Goal: Transaction & Acquisition: Obtain resource

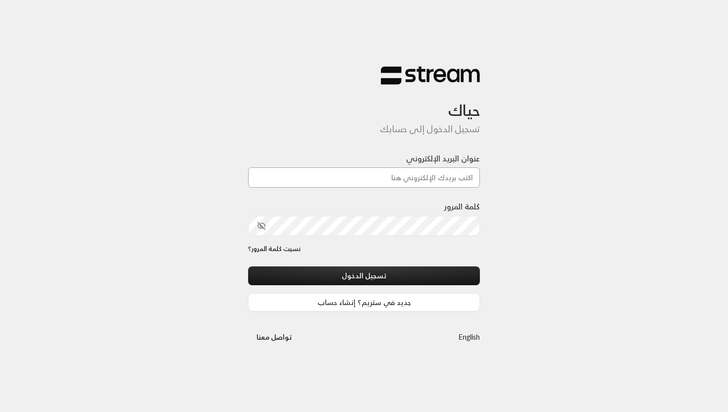
type input "[EMAIL_ADDRESS][DOMAIN_NAME]"
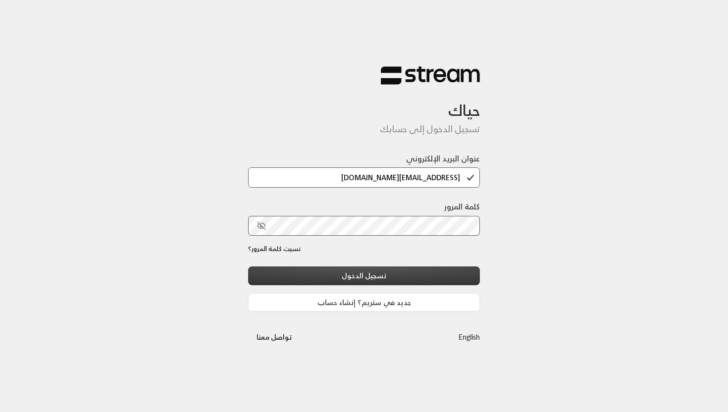
click at [316, 277] on button "تسجيل الدخول" at bounding box center [364, 276] width 232 height 18
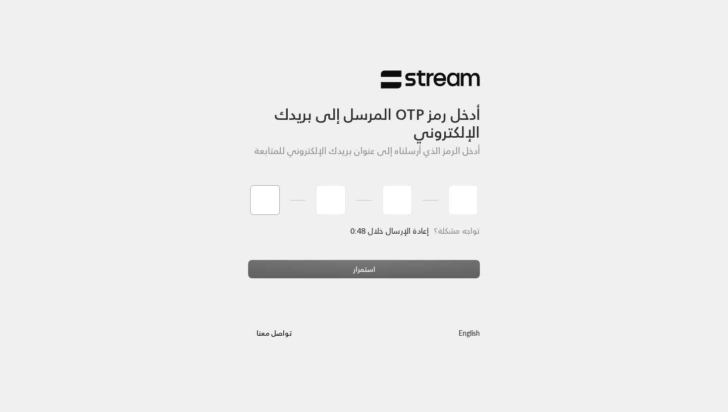
type input "3"
type input "2"
type input "1"
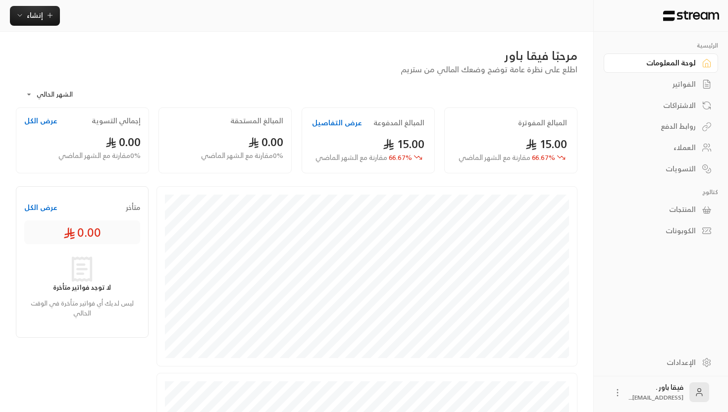
click at [683, 89] on div "الفواتير" at bounding box center [656, 84] width 80 height 10
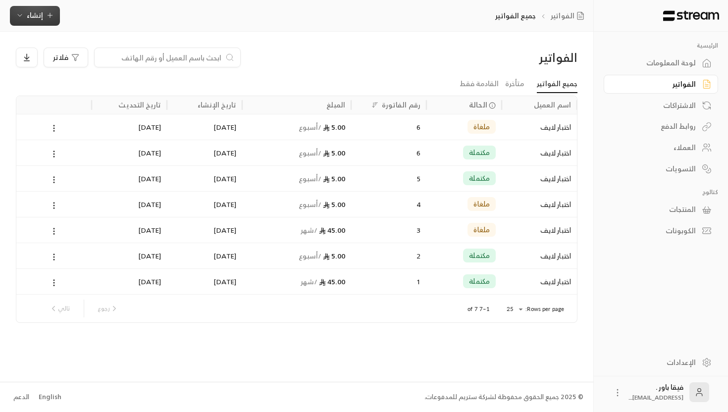
click at [35, 8] on button "إنشاء" at bounding box center [35, 16] width 50 height 20
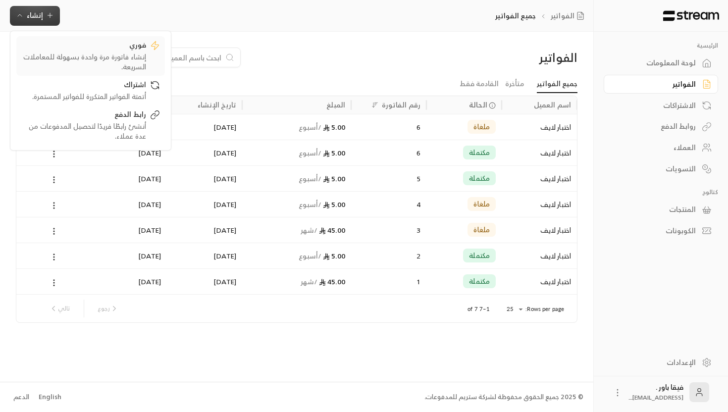
click at [100, 57] on div "إنشاء فاتورة مرة واحدة بسهولة للمعاملات السريعة." at bounding box center [83, 62] width 125 height 20
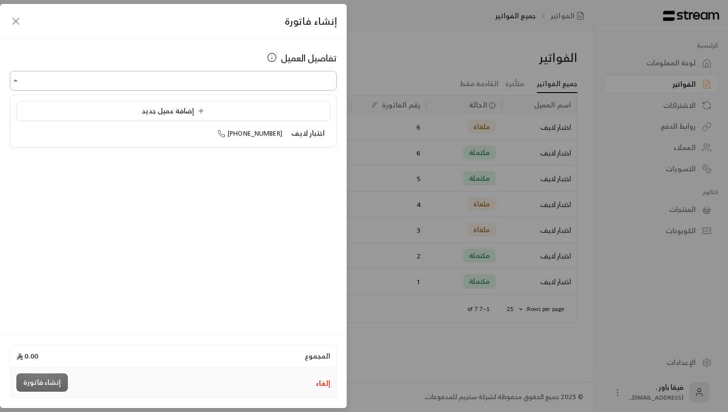
click at [129, 81] on input "اختر العميل" at bounding box center [173, 80] width 327 height 17
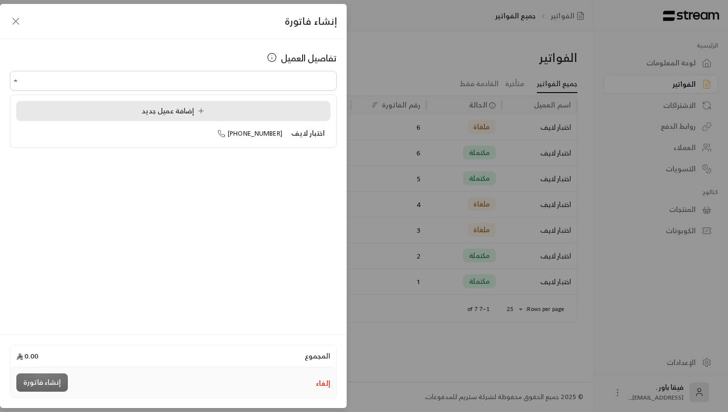
click at [157, 115] on span "إضافة عميل جديد" at bounding box center [175, 111] width 67 height 12
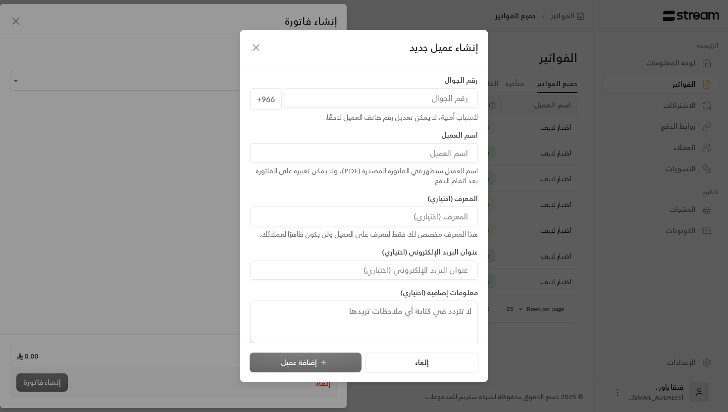
click at [251, 47] on icon "button" at bounding box center [256, 48] width 12 height 12
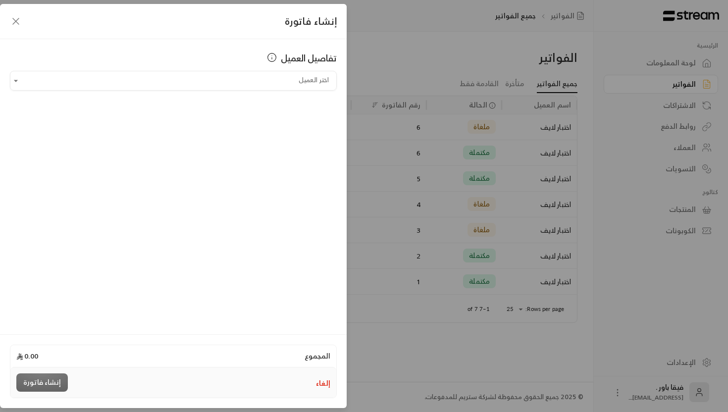
click at [7, 21] on div "إنشاء فاتورة" at bounding box center [173, 21] width 347 height 35
click at [16, 20] on icon "button" at bounding box center [16, 21] width 12 height 12
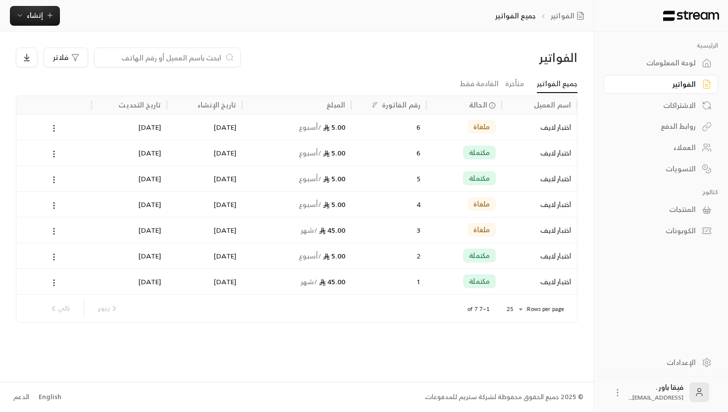
click at [34, 27] on div "الفواتير جميع الفواتير إنشاء فوري إنشاء فاتورة مرة واحدة بسهولة للمعاملات السري…" at bounding box center [296, 16] width 593 height 32
click at [34, 24] on button "إنشاء" at bounding box center [35, 16] width 50 height 20
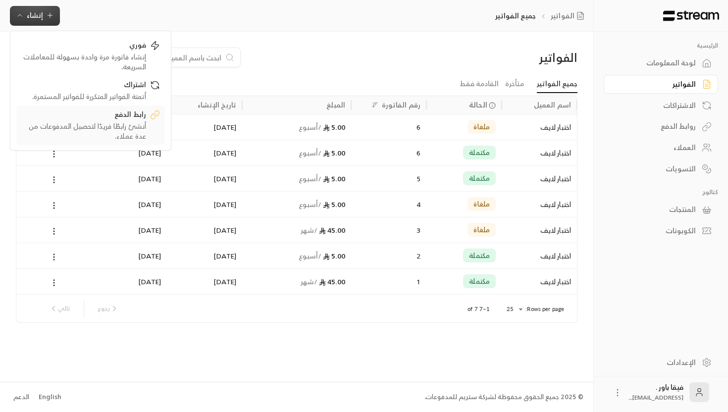
click at [90, 122] on div "أنشئ رابطًا فريدًا لتحصيل المدفوعات من عدة عملاء." at bounding box center [83, 131] width 125 height 20
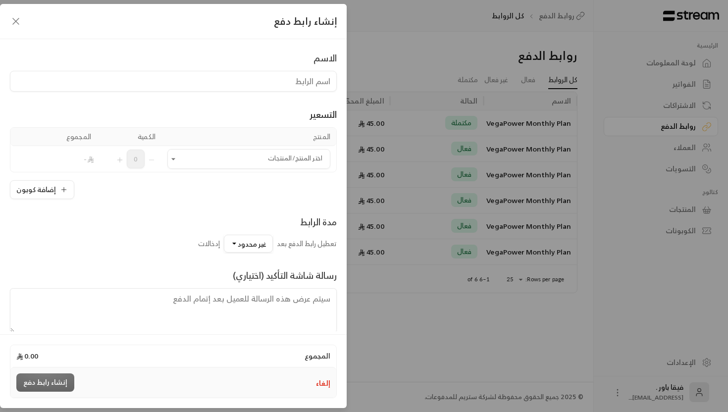
click at [174, 92] on div "التسعير المنتج الكمية المجموع اختر المنتج/المنتجات اختر المنتج/المنتجات 0 - إضا…" at bounding box center [173, 146] width 327 height 108
type input "f"
type input "برنامج الشد"
click at [199, 159] on input "اختر المنتج/المنتجات" at bounding box center [248, 159] width 163 height 17
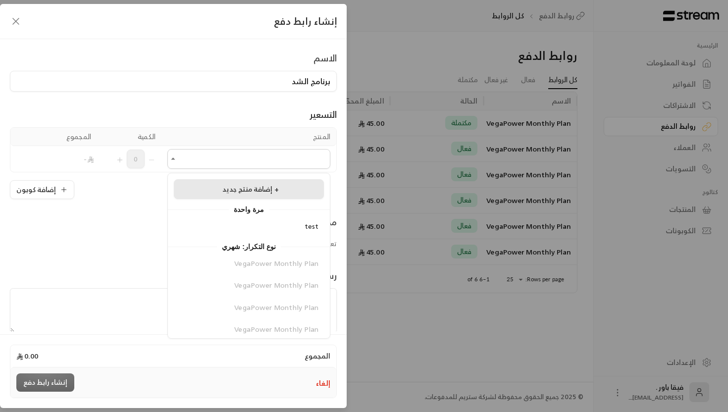
click at [231, 193] on span "إضافة منتج جديد +" at bounding box center [250, 189] width 56 height 12
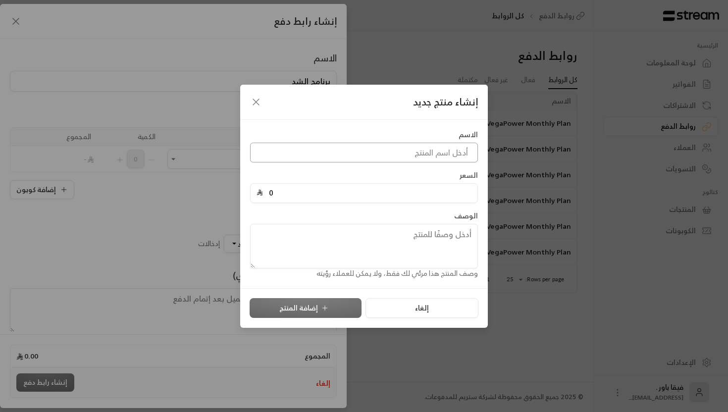
click at [350, 158] on input at bounding box center [364, 153] width 228 height 20
type input "ملف الشد من النادي"
click at [361, 194] on input "0" at bounding box center [367, 193] width 209 height 19
type input "180"
click at [339, 310] on button "إضافة المنتج" at bounding box center [306, 308] width 112 height 20
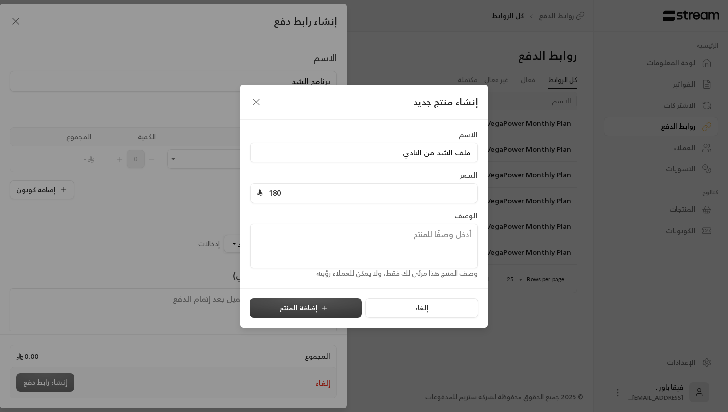
type input "0"
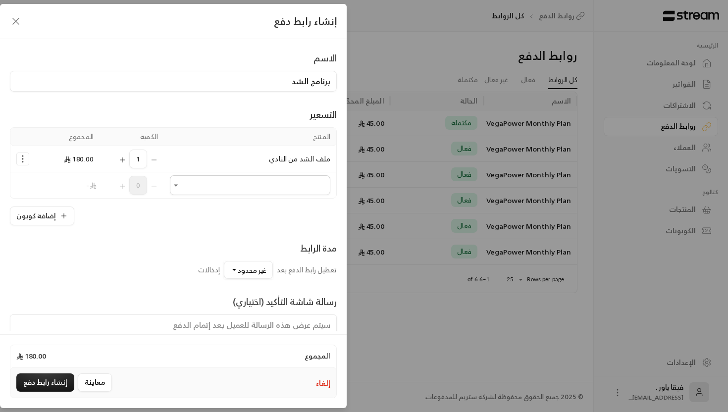
click at [19, 161] on icon "Selected Products" at bounding box center [23, 159] width 10 height 10
click at [162, 218] on div "إضافة كوبون" at bounding box center [173, 216] width 327 height 19
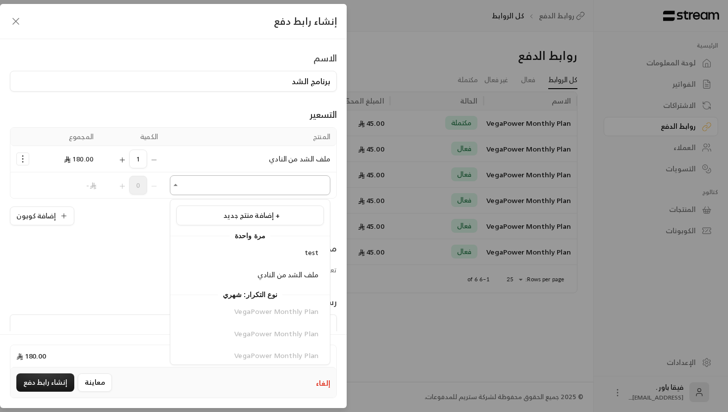
click at [194, 185] on input "اختر المنتج/المنتجات" at bounding box center [250, 185] width 161 height 17
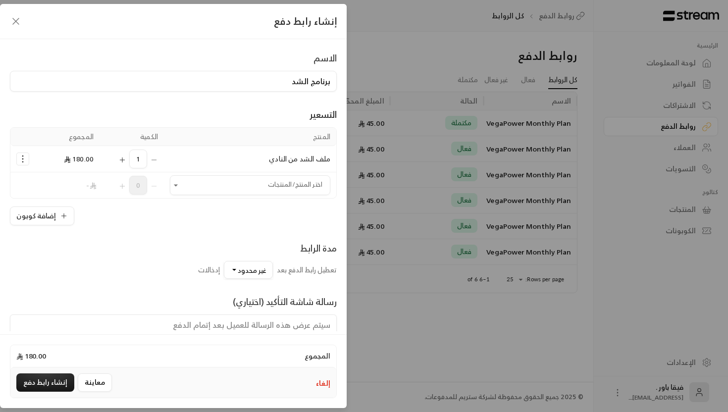
click at [143, 260] on div "مدة الرابط تعطيل رابط الدفع بعد غير محدود إدخالات" at bounding box center [173, 260] width 337 height 38
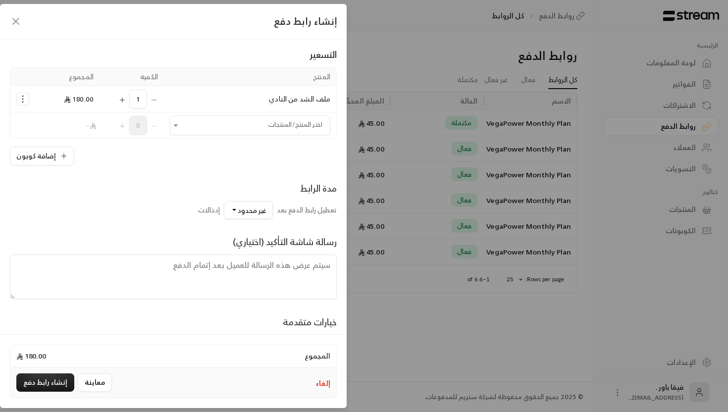
scroll to position [64, 0]
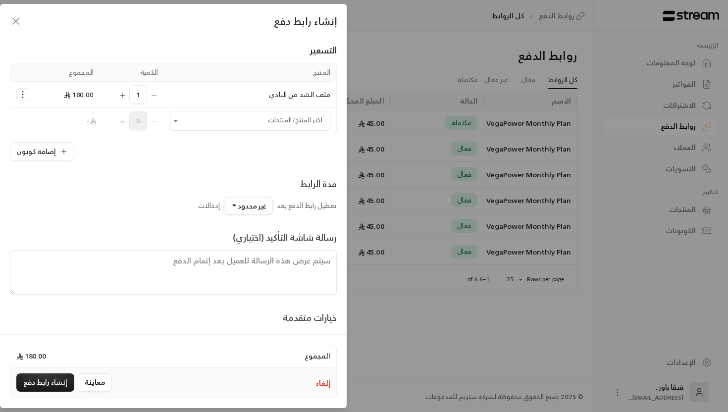
click at [231, 212] on button "غير محدود" at bounding box center [248, 206] width 49 height 18
click at [260, 251] on div "10" at bounding box center [276, 252] width 119 height 10
click at [250, 208] on button "10" at bounding box center [259, 206] width 28 height 18
click at [284, 234] on div "غير محدود" at bounding box center [276, 234] width 119 height 10
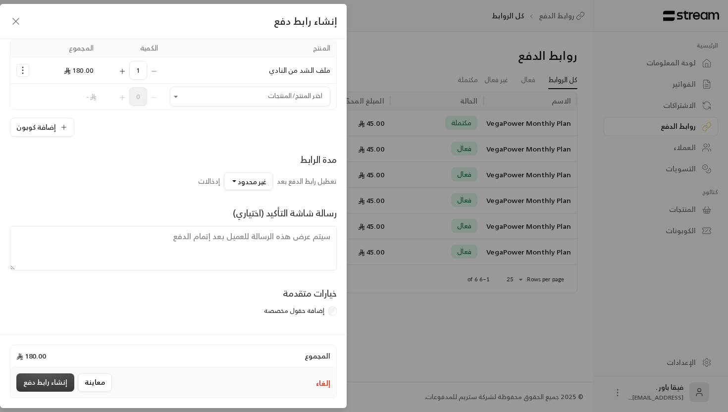
click at [31, 378] on button "إنشاء رابط دفع" at bounding box center [45, 383] width 58 height 18
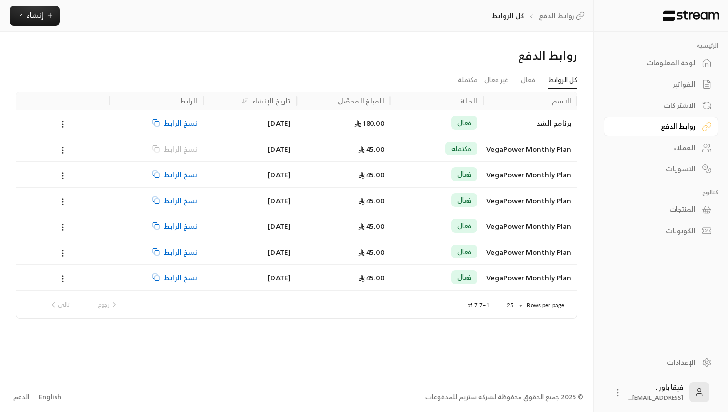
click at [189, 127] on span "نسخ الرابط" at bounding box center [180, 122] width 33 height 25
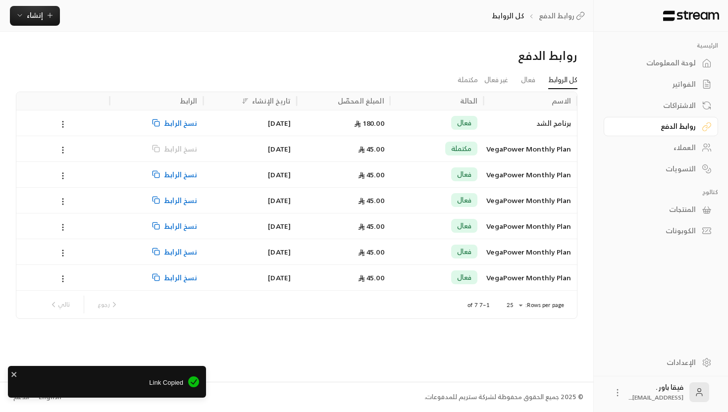
click at [187, 122] on span "نسخ الرابط" at bounding box center [180, 122] width 33 height 25
